Goal: Entertainment & Leisure: Consume media (video, audio)

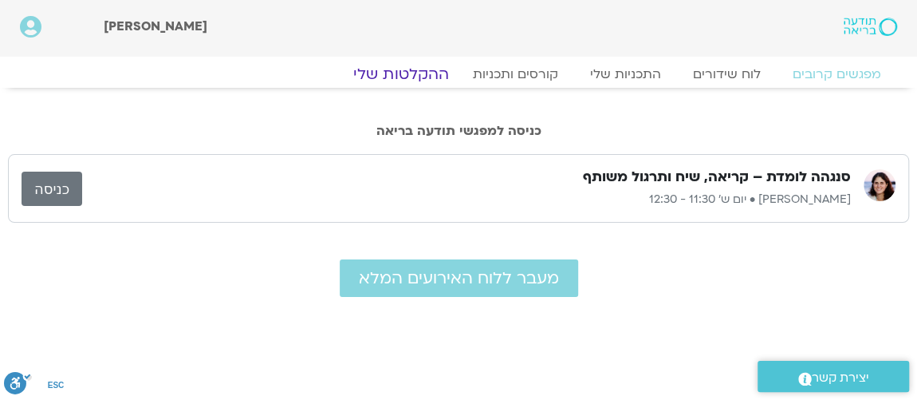
click at [399, 77] on link "ההקלטות שלי" at bounding box center [401, 74] width 134 height 19
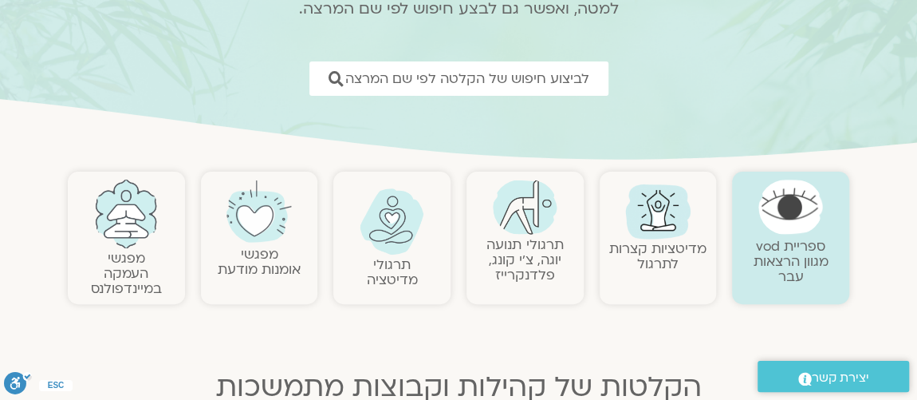
click at [531, 266] on link "תרגולי תנועה יוגה, צ׳י קונג, פלדנקרייז" at bounding box center [525, 259] width 77 height 49
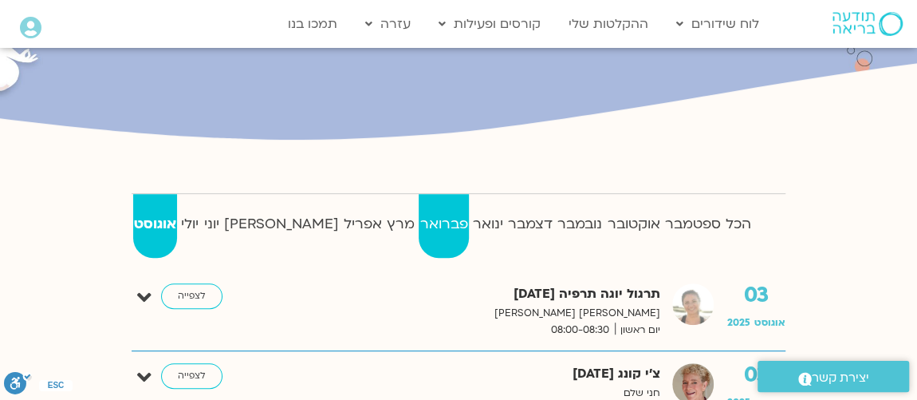
click at [419, 223] on strong "פברואר" at bounding box center [443, 224] width 49 height 24
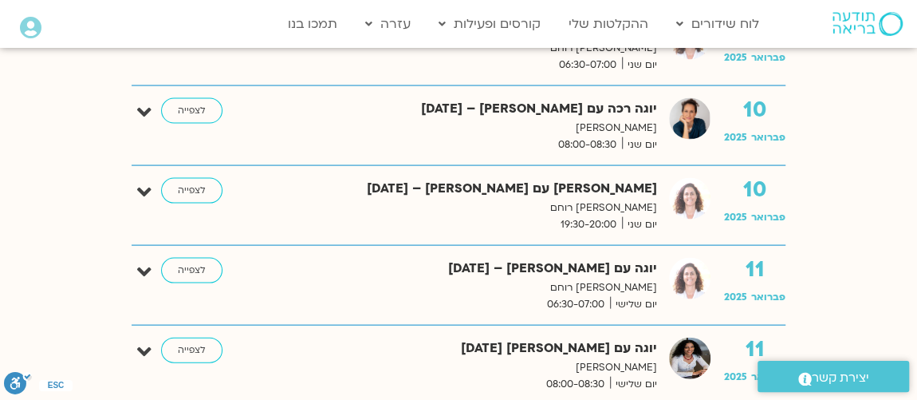
scroll to position [1740, 0]
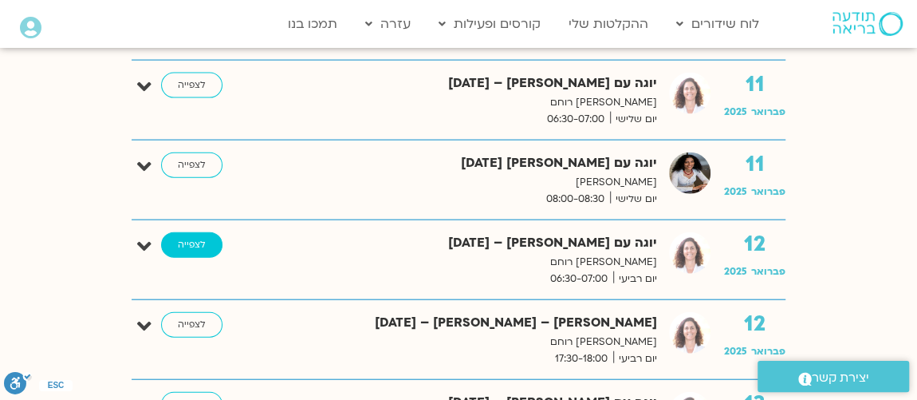
click at [186, 243] on link "לצפייה" at bounding box center [191, 245] width 61 height 26
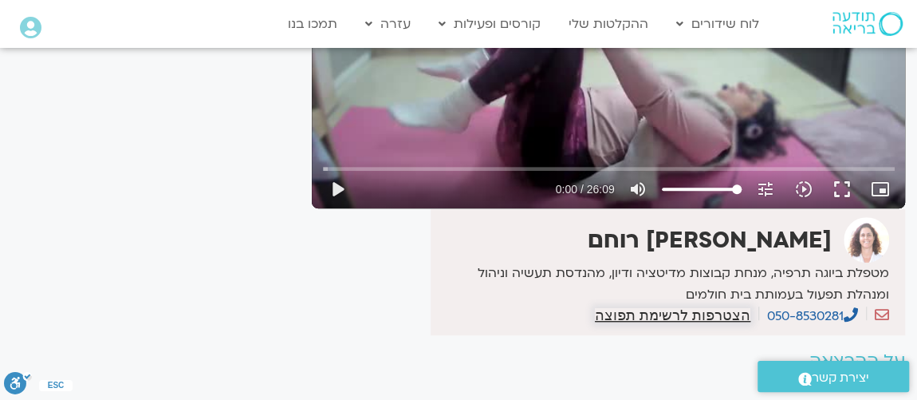
scroll to position [194, 0]
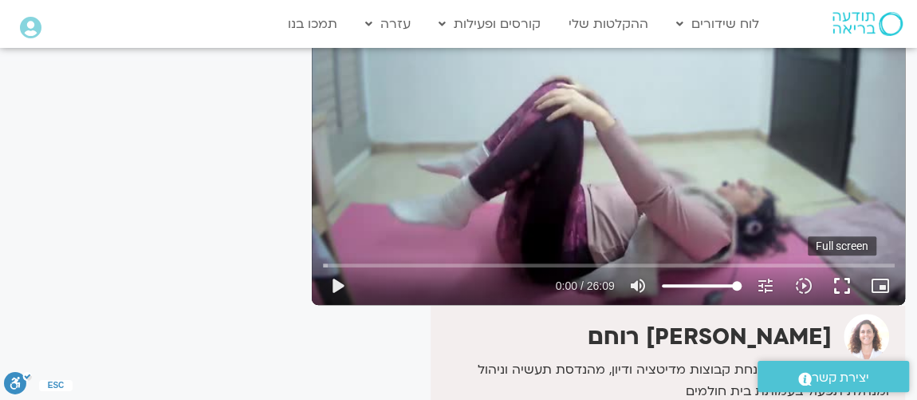
click at [838, 290] on button "fullscreen" at bounding box center [842, 285] width 38 height 38
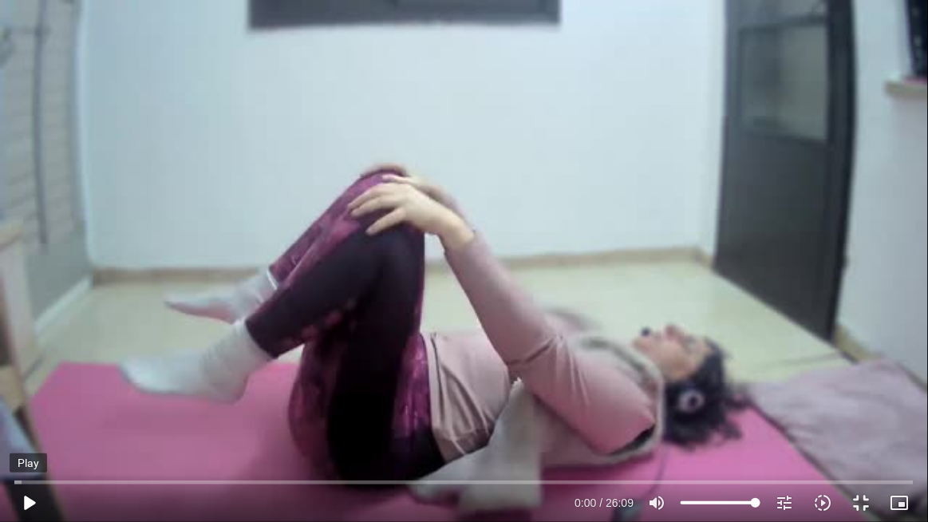
click at [23, 399] on button "play_arrow" at bounding box center [29, 502] width 38 height 38
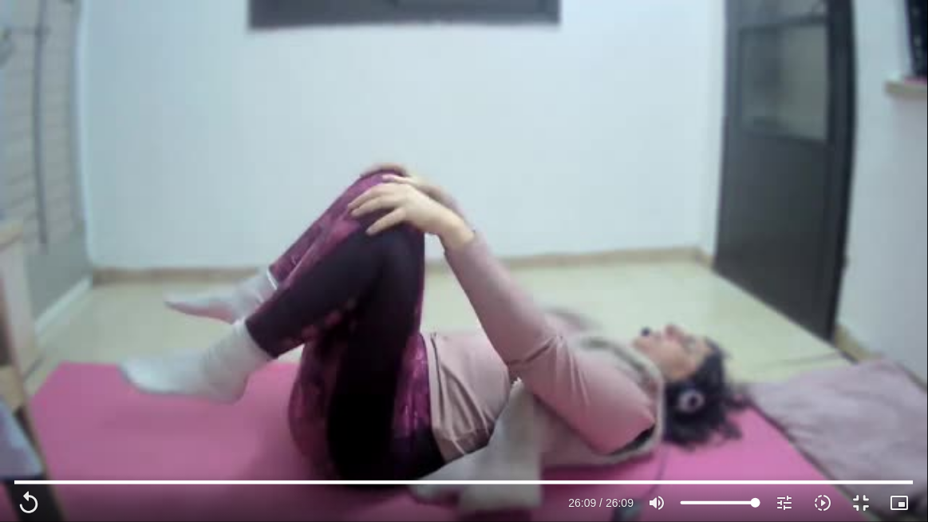
drag, startPoint x: 475, startPoint y: 53, endPoint x: 463, endPoint y: 41, distance: 16.4
click at [471, 51] on div "Skip Ad 14:10 replay 26:09 / 26:09 volume_up Mute tune Resolution Auto 360p slo…" at bounding box center [464, 261] width 928 height 522
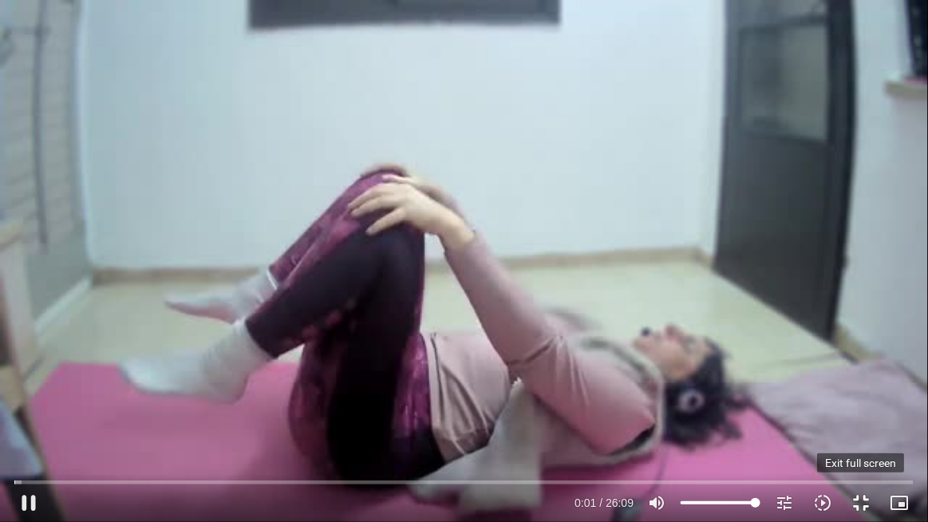
click at [864, 399] on button "fullscreen_exit" at bounding box center [860, 502] width 38 height 38
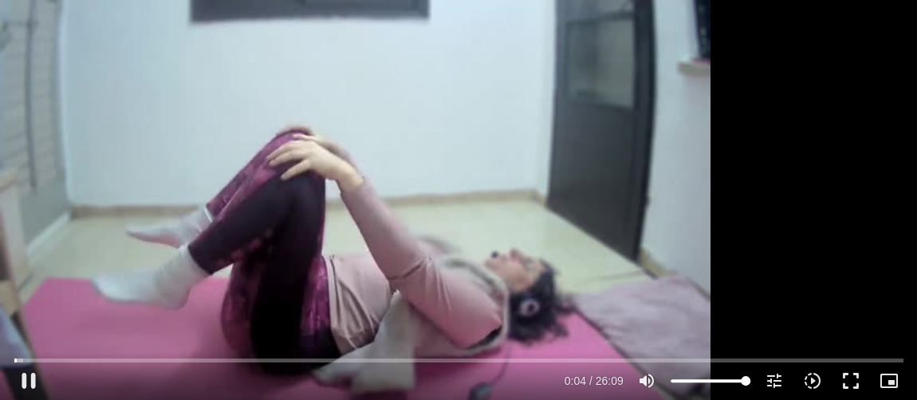
type input "4.927429"
